Goal: Information Seeking & Learning: Learn about a topic

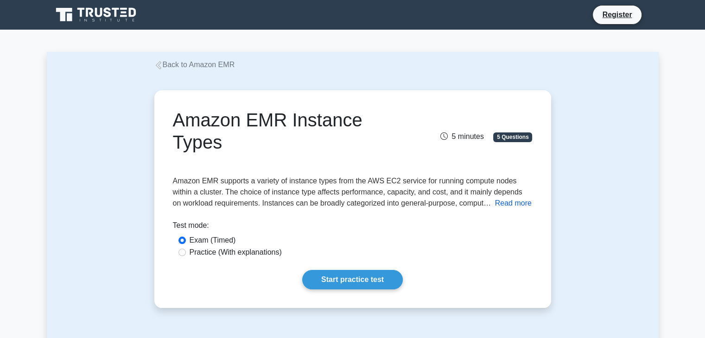
click at [504, 207] on button "Read more" at bounding box center [513, 203] width 37 height 11
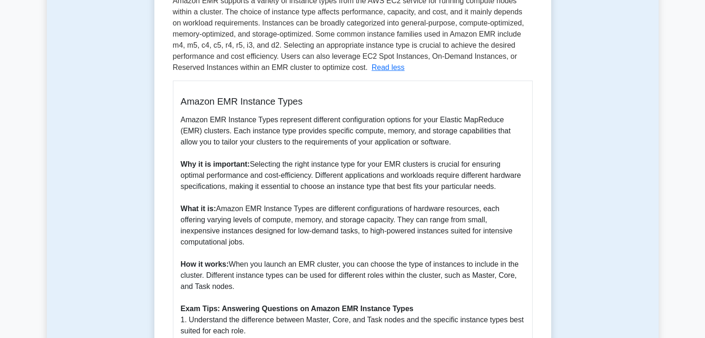
scroll to position [185, 0]
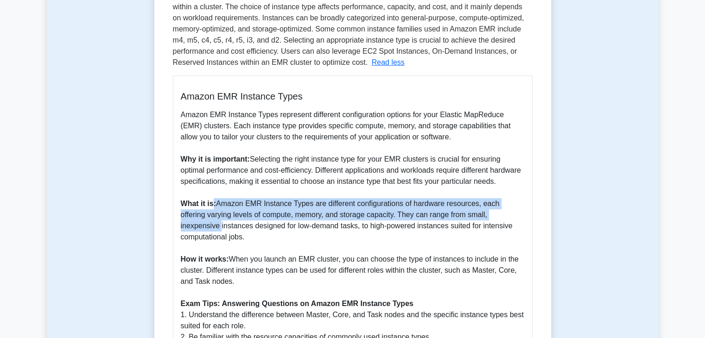
drag, startPoint x: 214, startPoint y: 206, endPoint x: 519, endPoint y: 219, distance: 305.1
click at [524, 219] on p "Amazon EMR Instance Types represent different configuration options for your El…" at bounding box center [353, 231] width 344 height 245
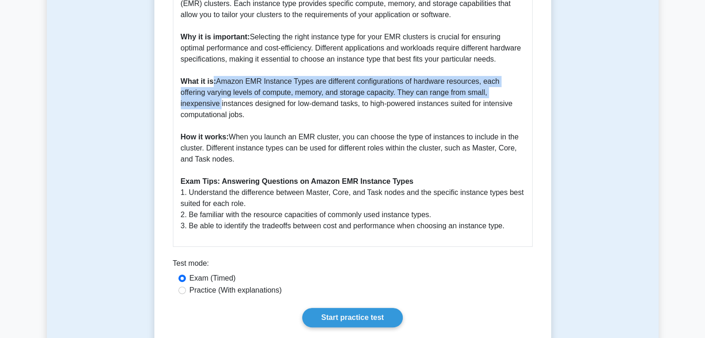
scroll to position [324, 0]
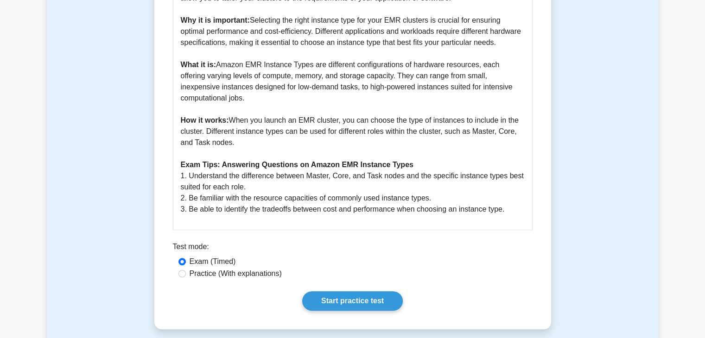
drag, startPoint x: 237, startPoint y: 271, endPoint x: 190, endPoint y: 278, distance: 47.4
click at [213, 277] on label "Practice (With explanations)" at bounding box center [235, 273] width 92 height 11
click at [192, 273] on label "Practice (With explanations)" at bounding box center [235, 273] width 92 height 11
click at [186, 273] on input "Practice (With explanations)" at bounding box center [181, 273] width 7 height 7
radio input "true"
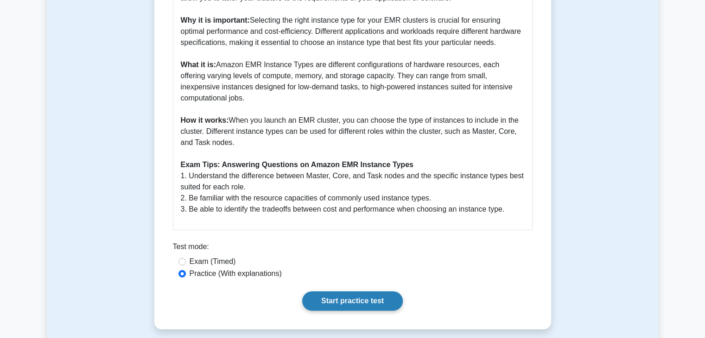
click at [377, 308] on link "Start practice test" at bounding box center [352, 300] width 101 height 19
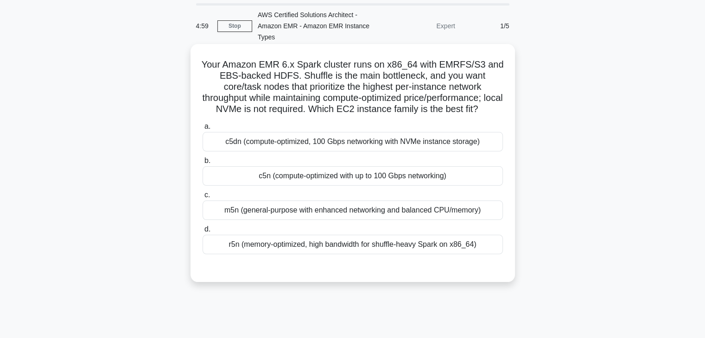
scroll to position [46, 0]
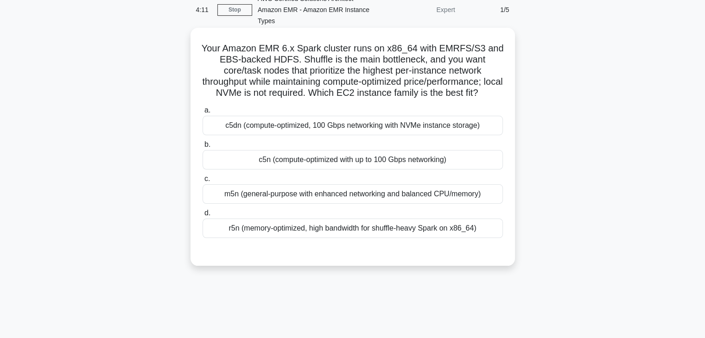
click at [389, 135] on div "c5dn (compute-optimized, 100 Gbps networking with NVMe instance storage)" at bounding box center [352, 125] width 300 height 19
click at [202, 113] on input "a. c5dn (compute-optimized, 100 Gbps networking with NVMe instance storage)" at bounding box center [202, 110] width 0 height 6
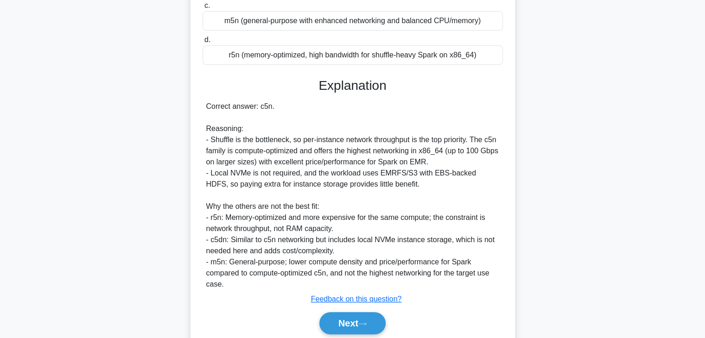
scroll to position [267, 0]
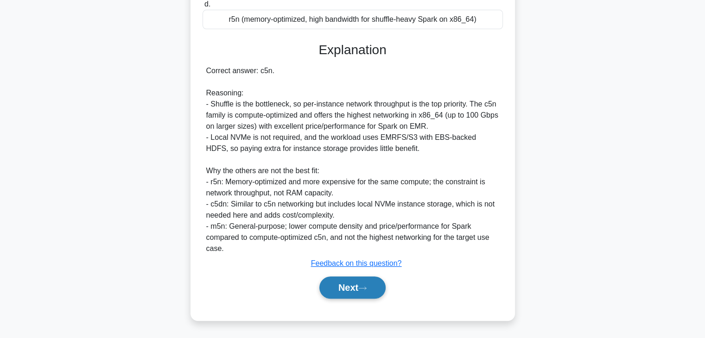
click at [365, 290] on icon at bounding box center [362, 288] width 8 height 5
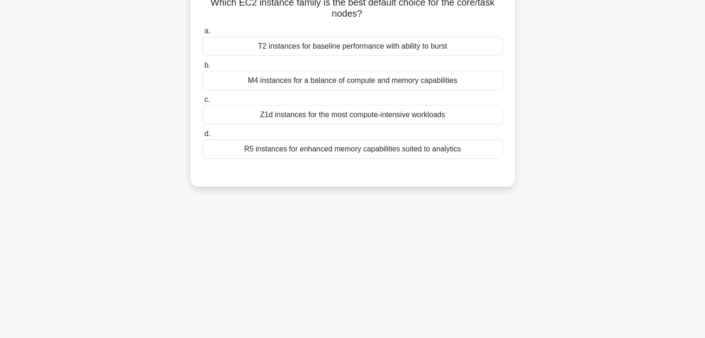
scroll to position [0, 0]
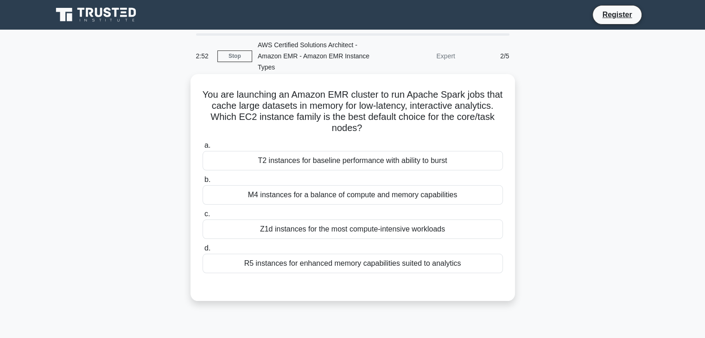
drag, startPoint x: 282, startPoint y: 119, endPoint x: 489, endPoint y: 124, distance: 207.6
click at [489, 124] on h5 "You are launching an Amazon EMR cluster to run Apache Spark jobs that cache lar…" at bounding box center [353, 111] width 302 height 45
click at [329, 267] on div "R5 instances for enhanced memory capabilities suited to analytics" at bounding box center [352, 263] width 300 height 19
click at [202, 252] on input "d. R5 instances for enhanced memory capabilities suited to analytics" at bounding box center [202, 249] width 0 height 6
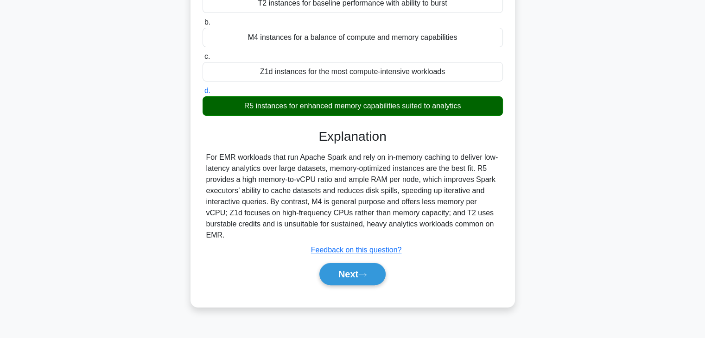
scroll to position [163, 0]
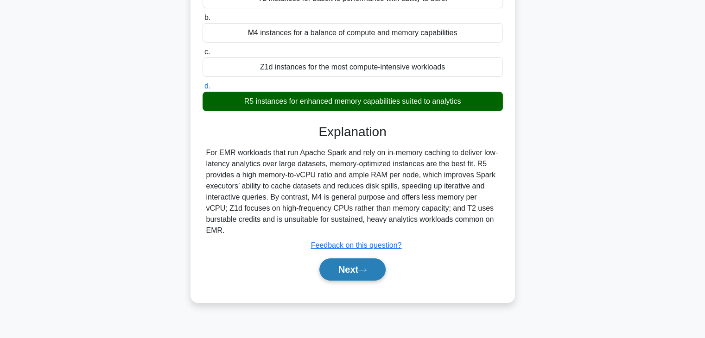
click at [365, 258] on button "Next" at bounding box center [352, 269] width 66 height 22
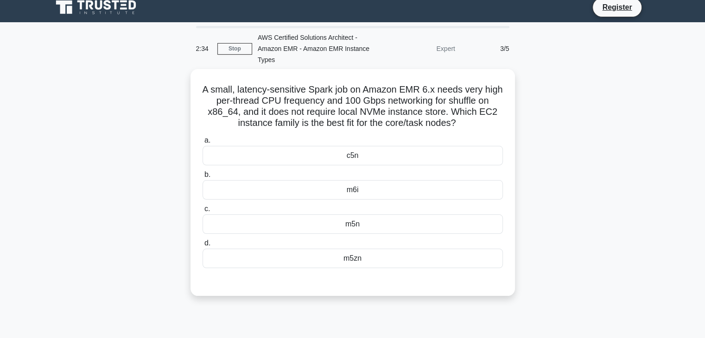
scroll to position [0, 0]
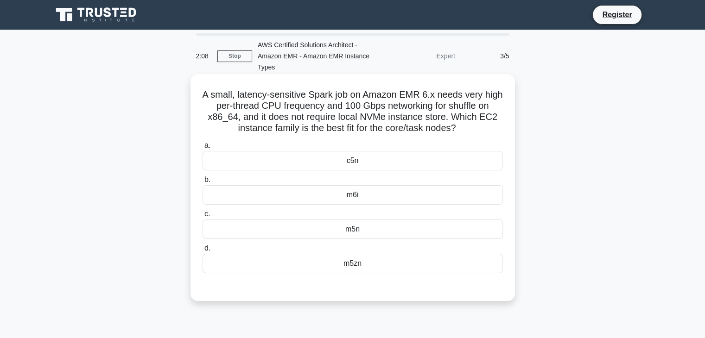
click at [367, 196] on div "m6i" at bounding box center [352, 194] width 300 height 19
click at [202, 183] on input "b. m6i" at bounding box center [202, 180] width 0 height 6
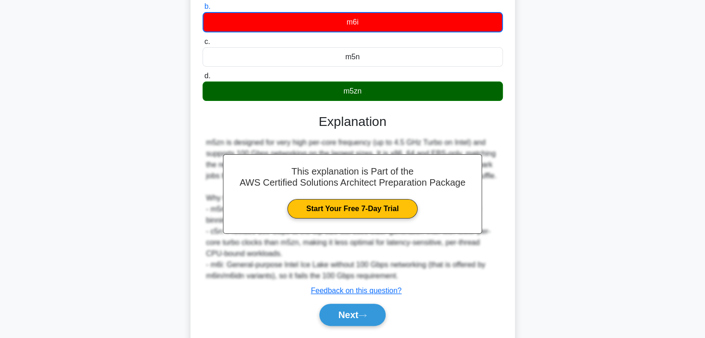
scroll to position [211, 0]
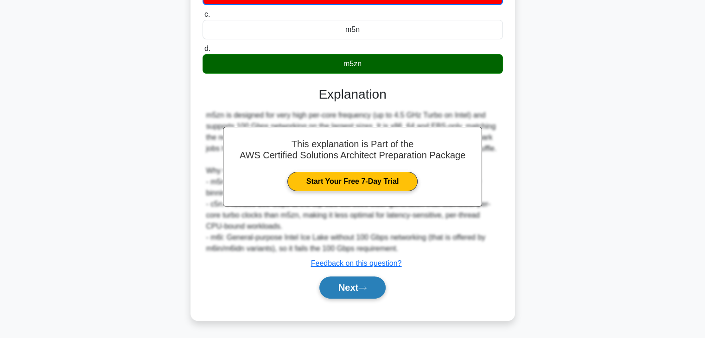
click at [349, 286] on button "Next" at bounding box center [352, 288] width 66 height 22
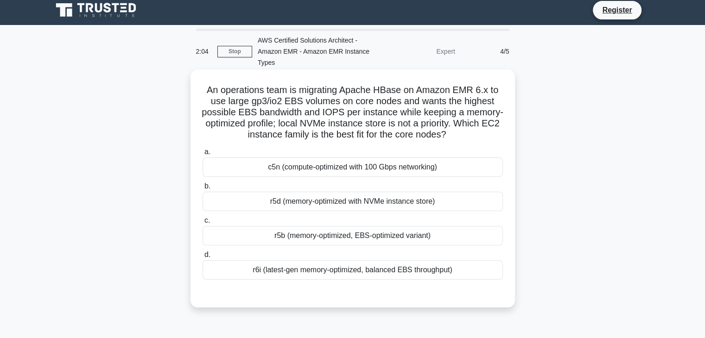
scroll to position [0, 0]
